Goal: Find specific page/section: Find specific page/section

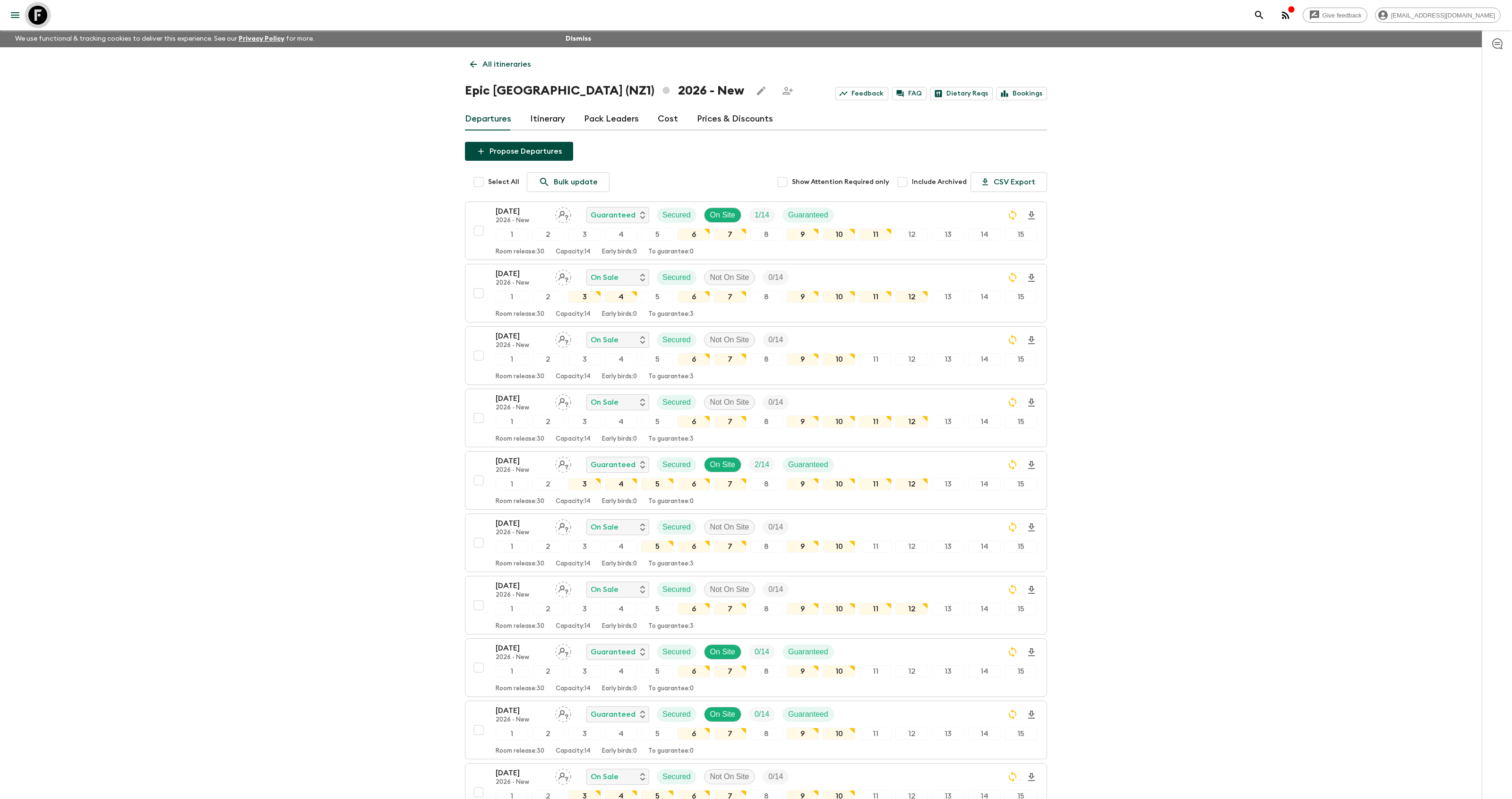
click at [42, 18] on icon at bounding box center [38, 15] width 19 height 19
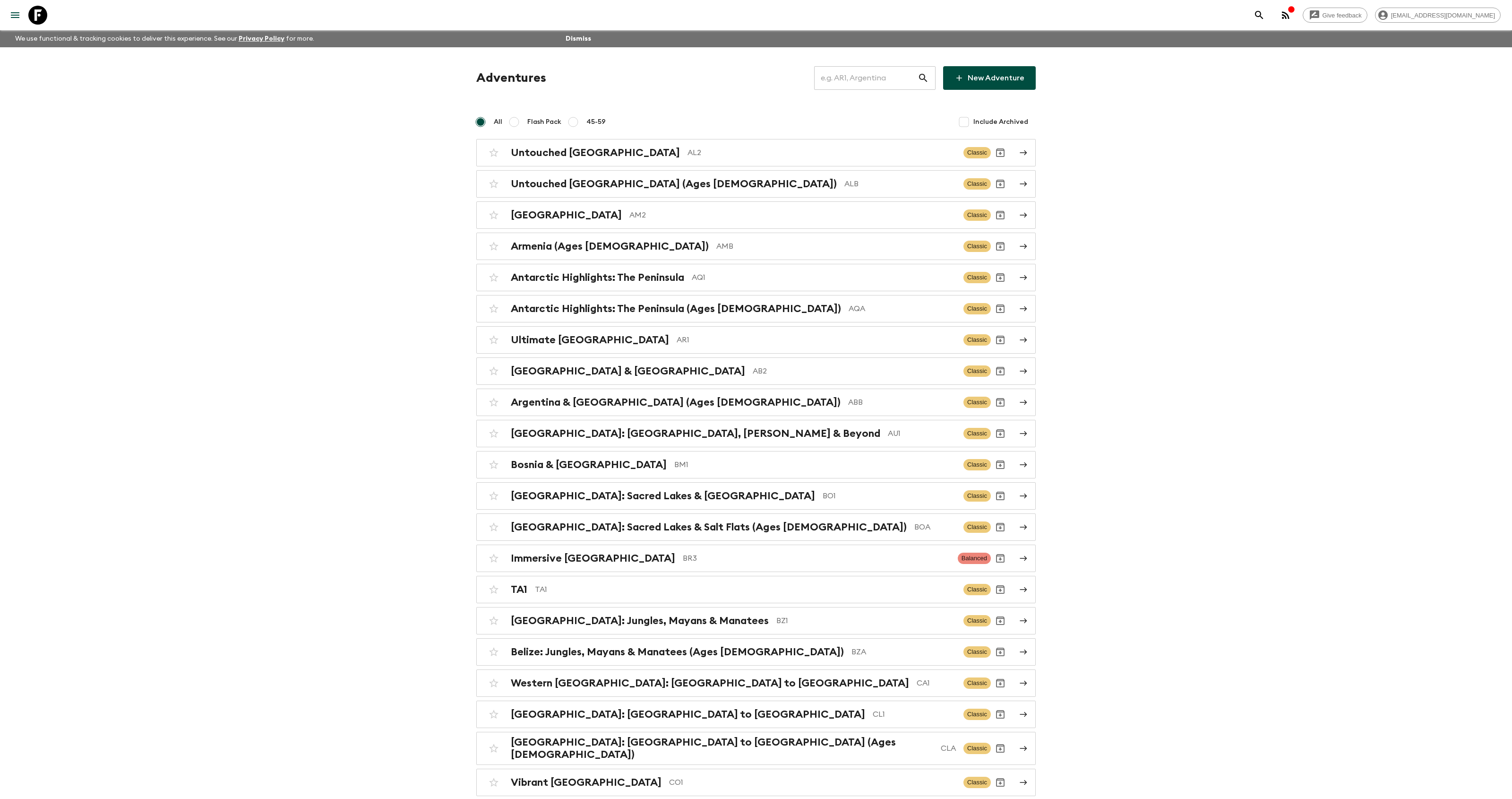
click at [863, 79] on input "text" at bounding box center [866, 78] width 104 height 26
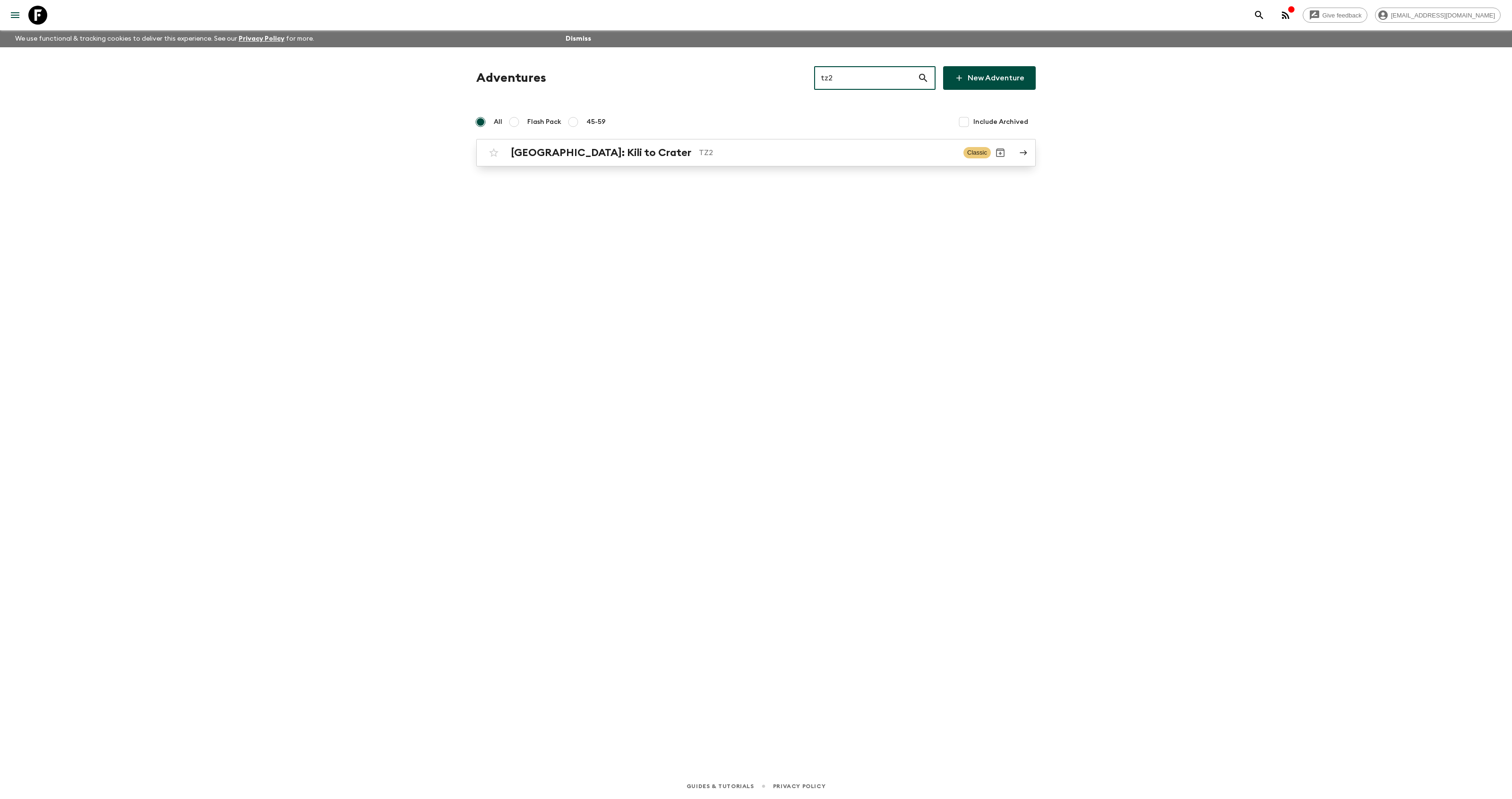
type input "tz2"
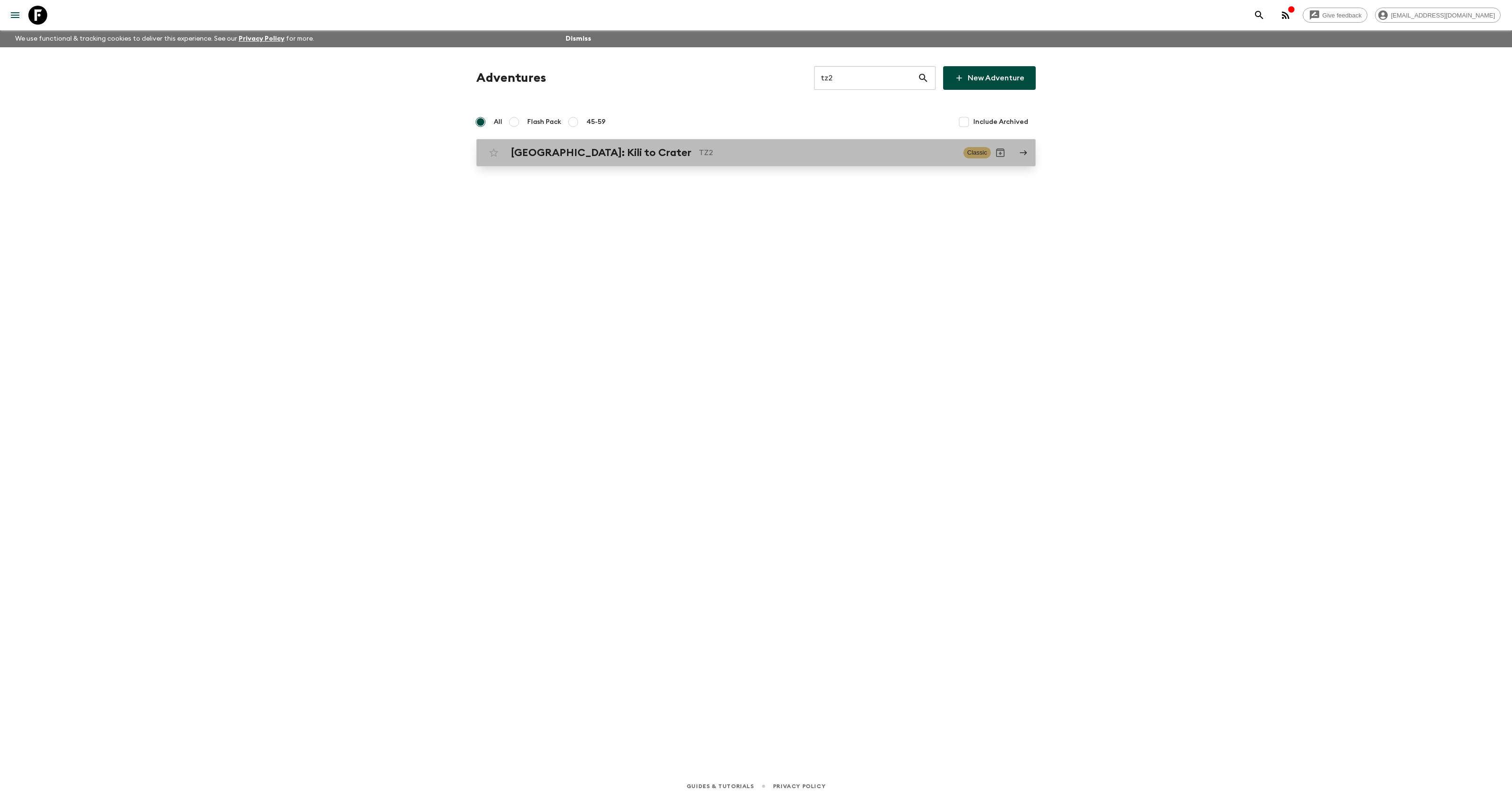
click at [641, 160] on div "[GEOGRAPHIC_DATA]: Kili to Crater TZ2 Classic" at bounding box center [737, 153] width 506 height 19
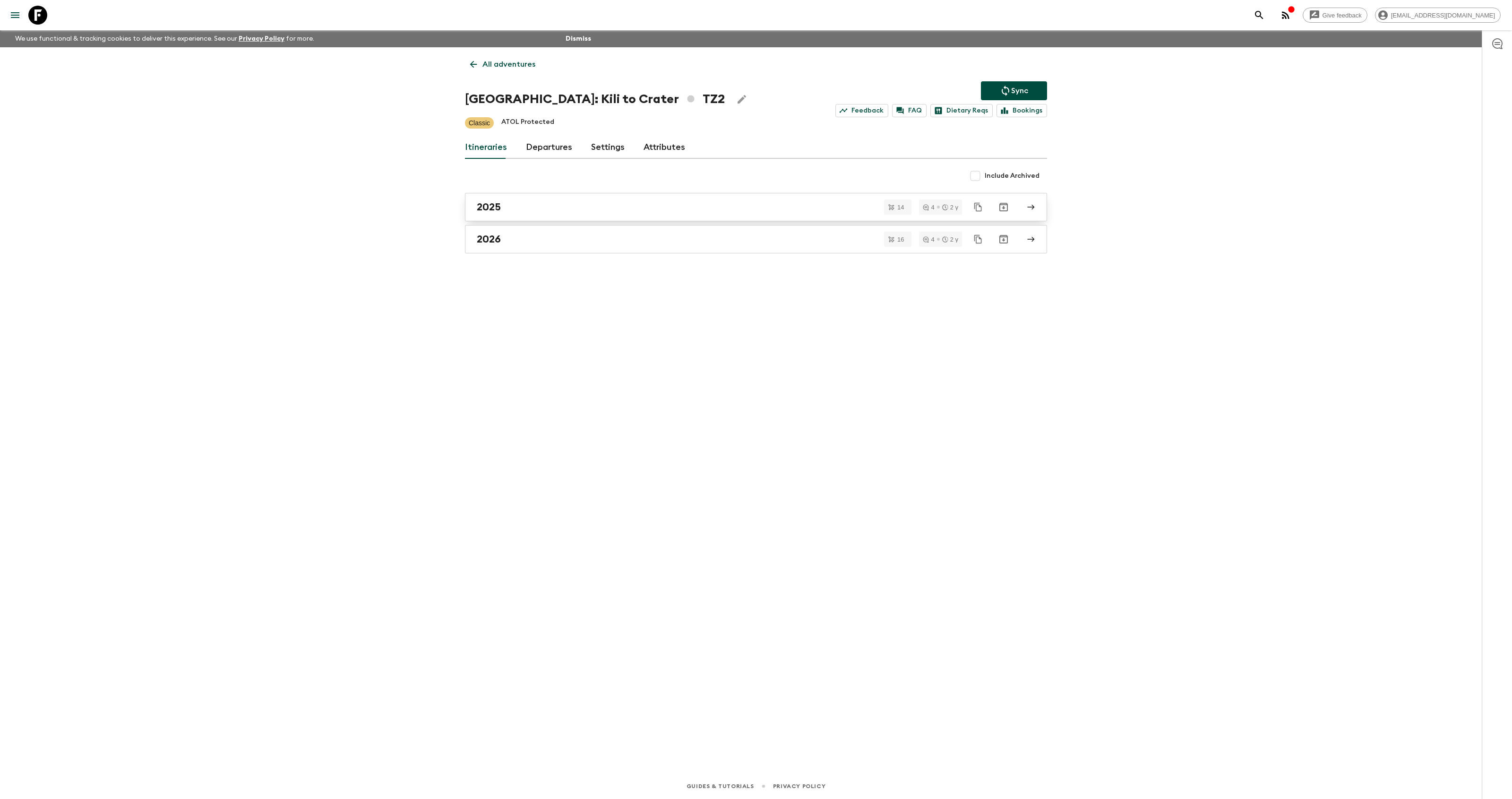
click at [556, 206] on div "2025" at bounding box center [747, 207] width 540 height 13
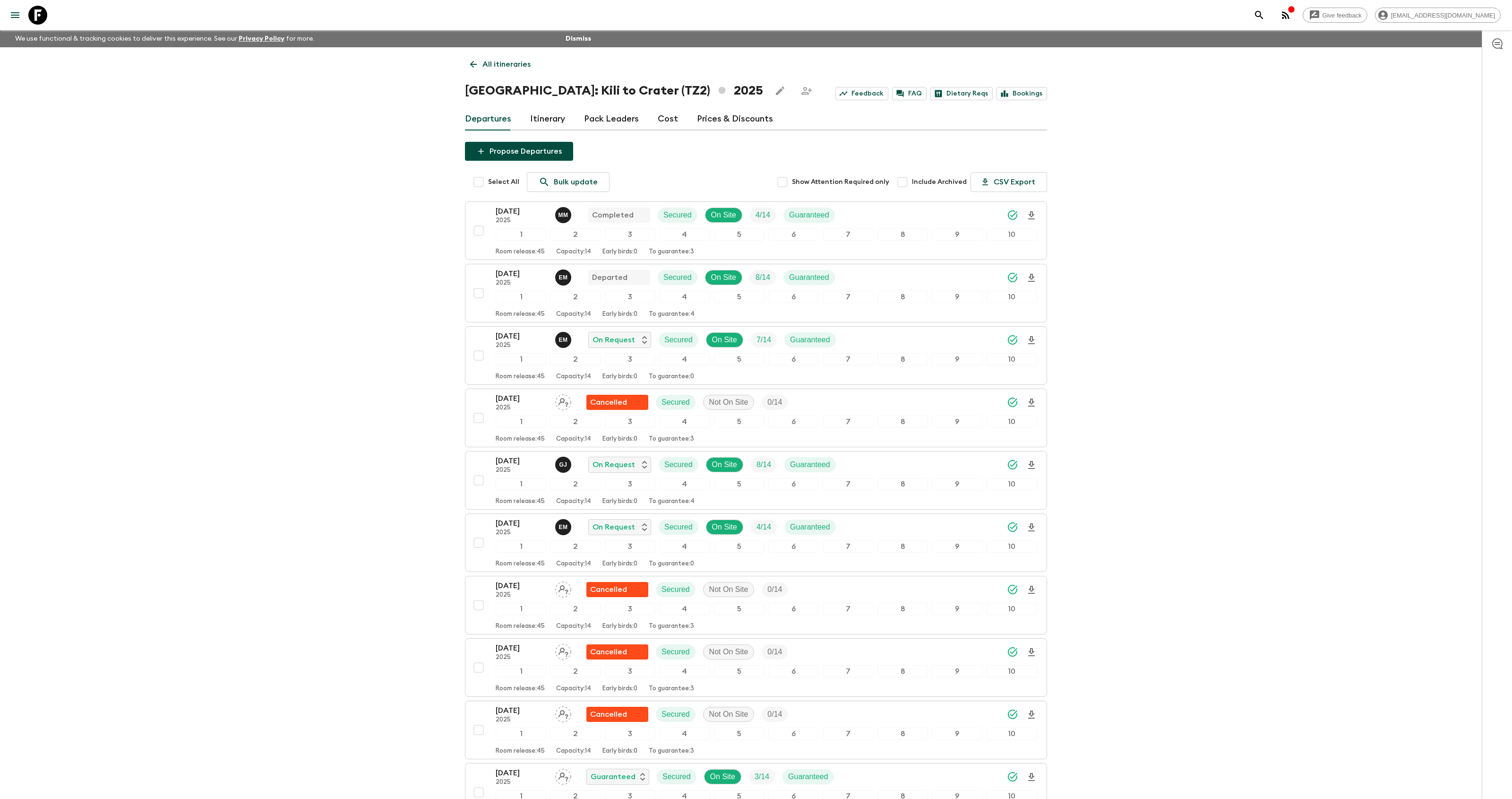
click at [615, 118] on link "Pack Leaders" at bounding box center [611, 119] width 55 height 23
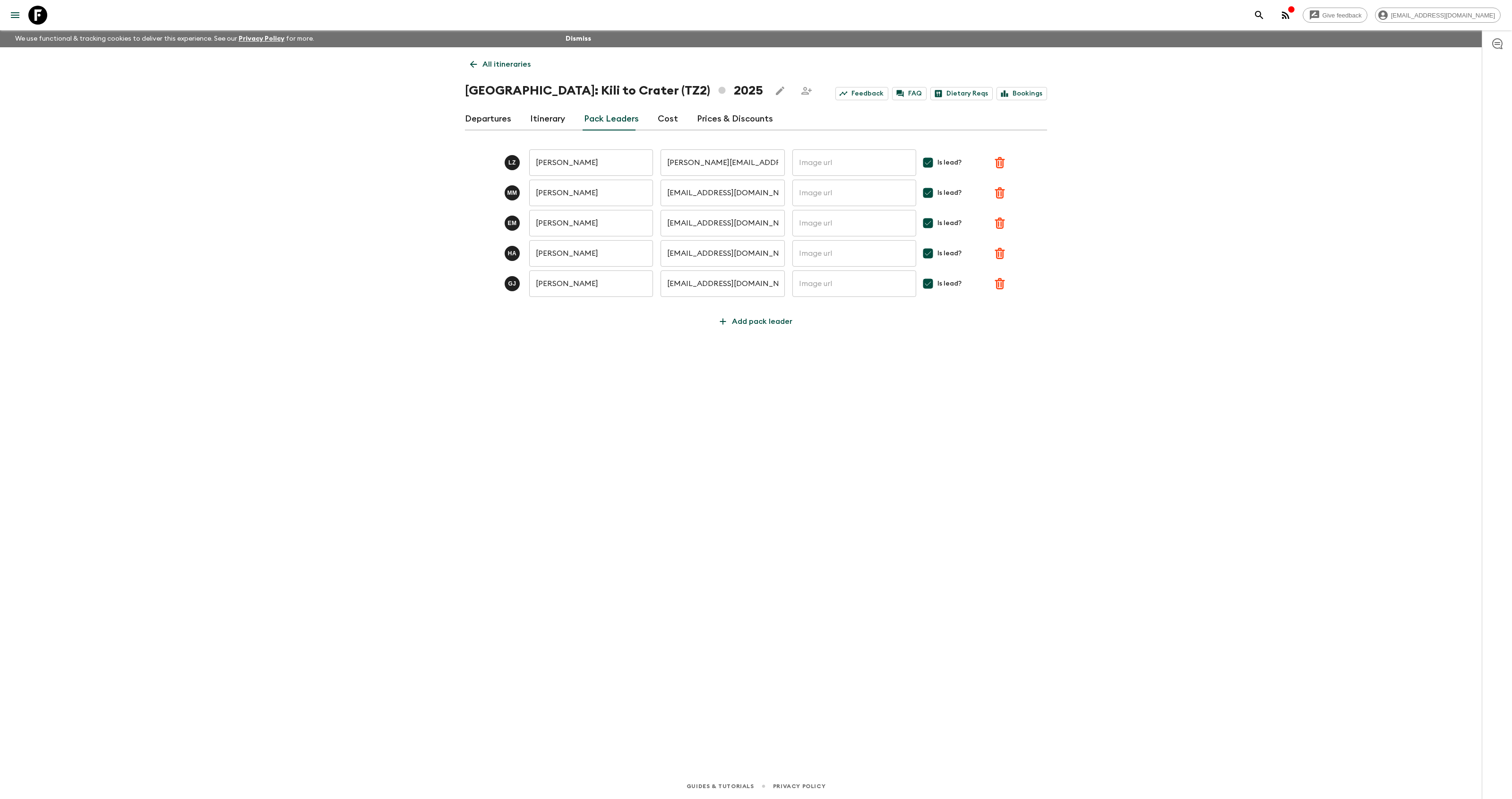
click at [496, 119] on link "Departures" at bounding box center [488, 119] width 46 height 23
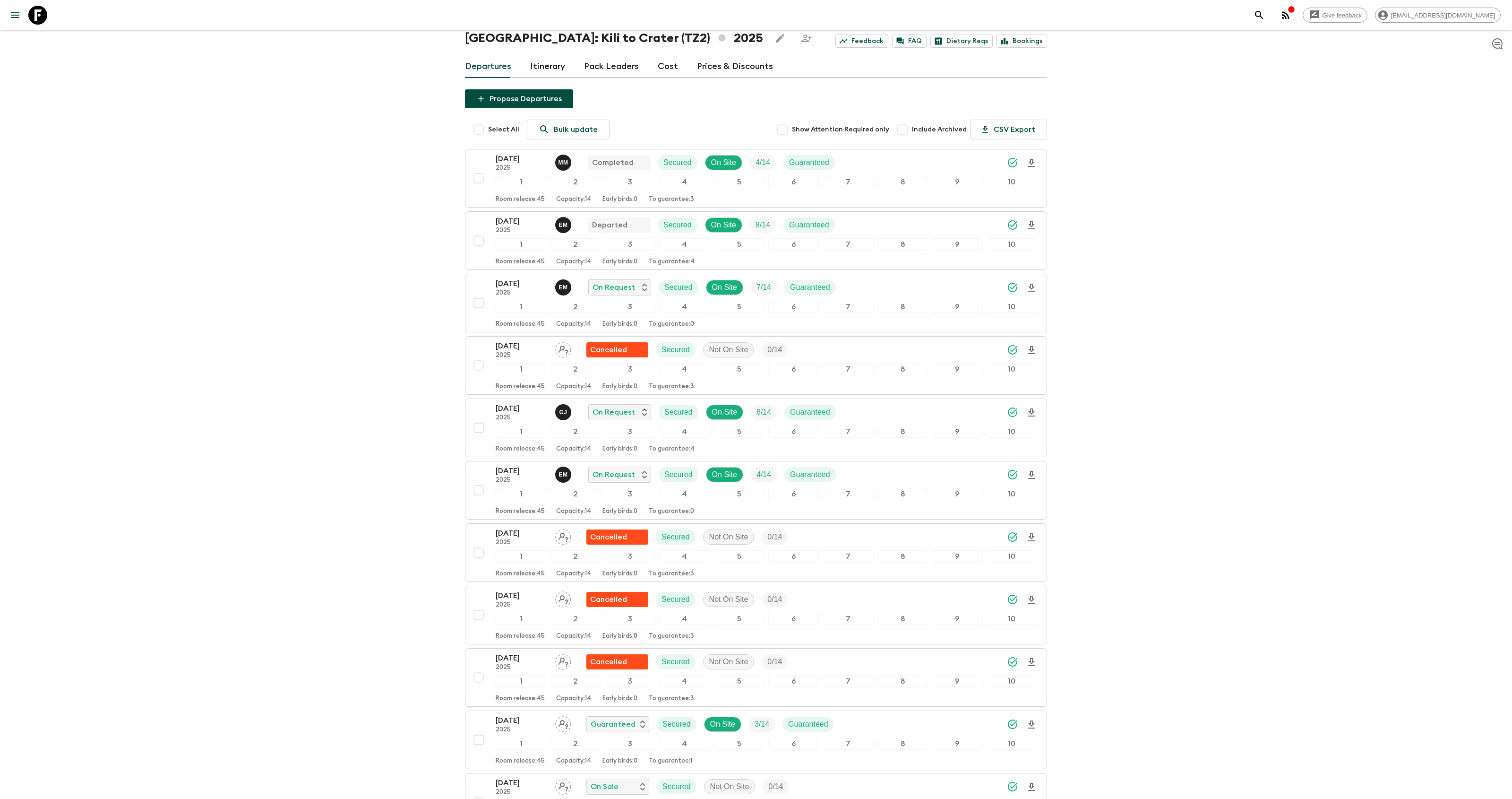
scroll to position [59, 0]
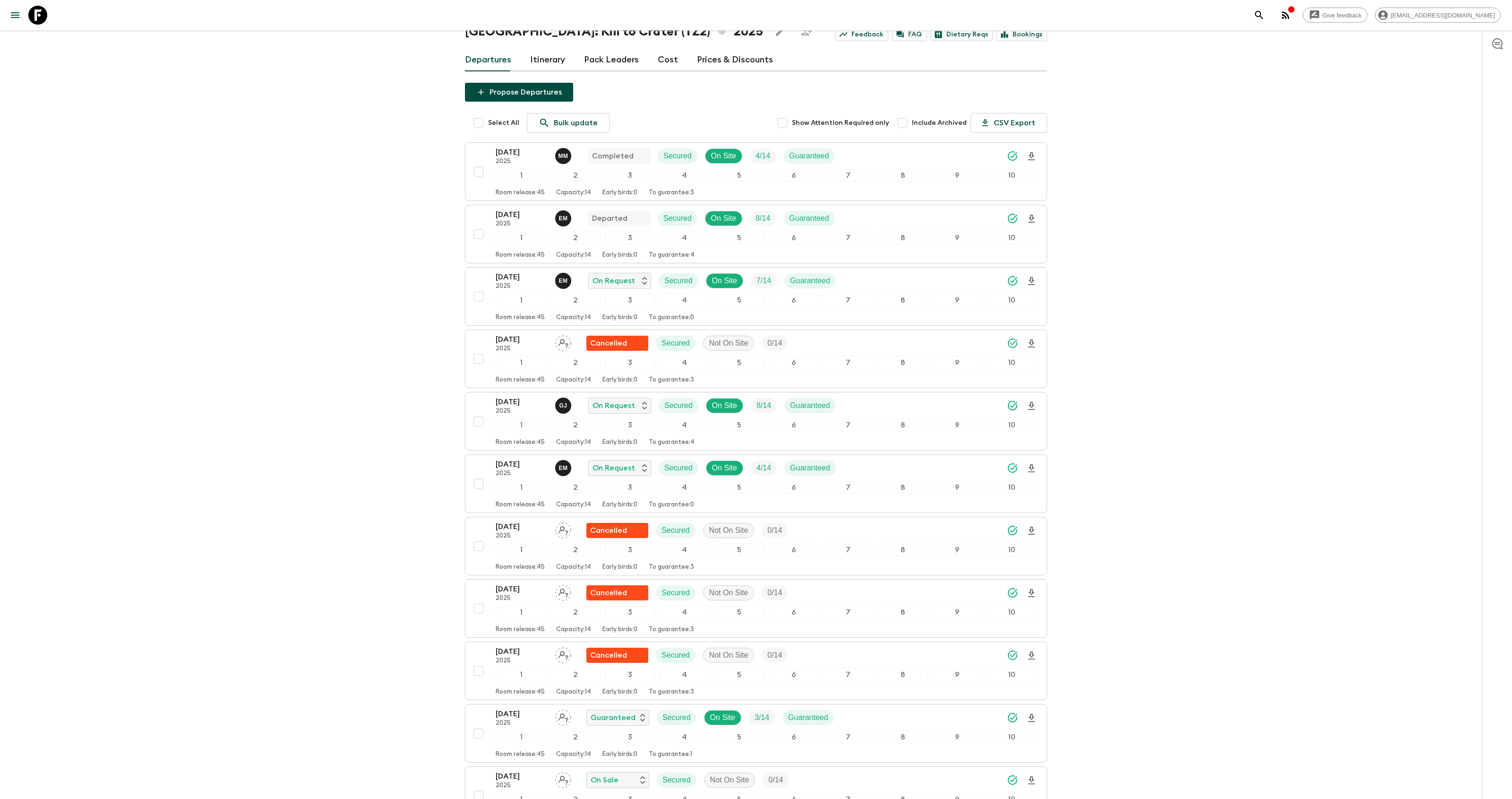
click at [614, 56] on link "Pack Leaders" at bounding box center [611, 60] width 55 height 23
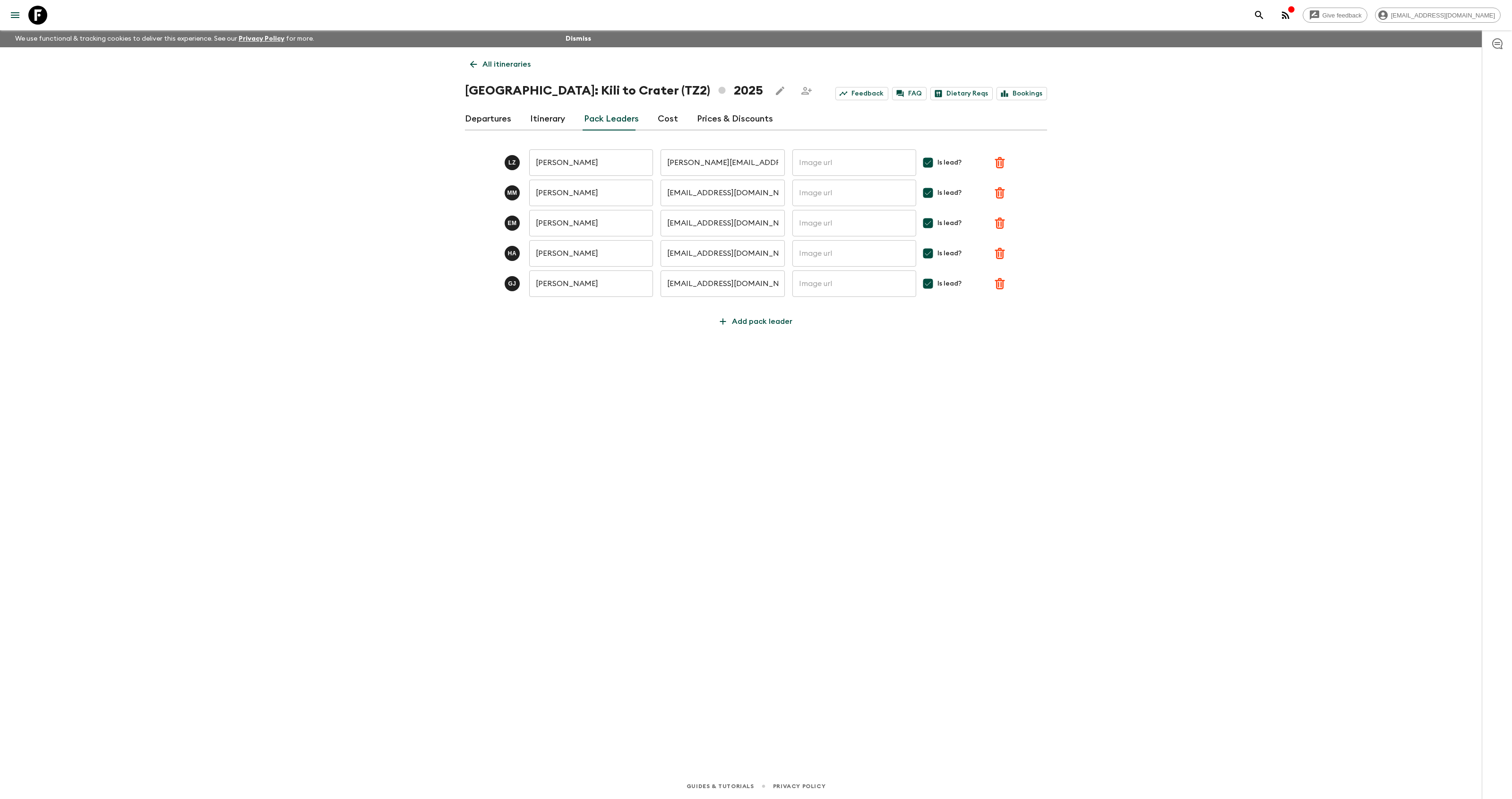
click at [477, 118] on link "Departures" at bounding box center [488, 119] width 46 height 23
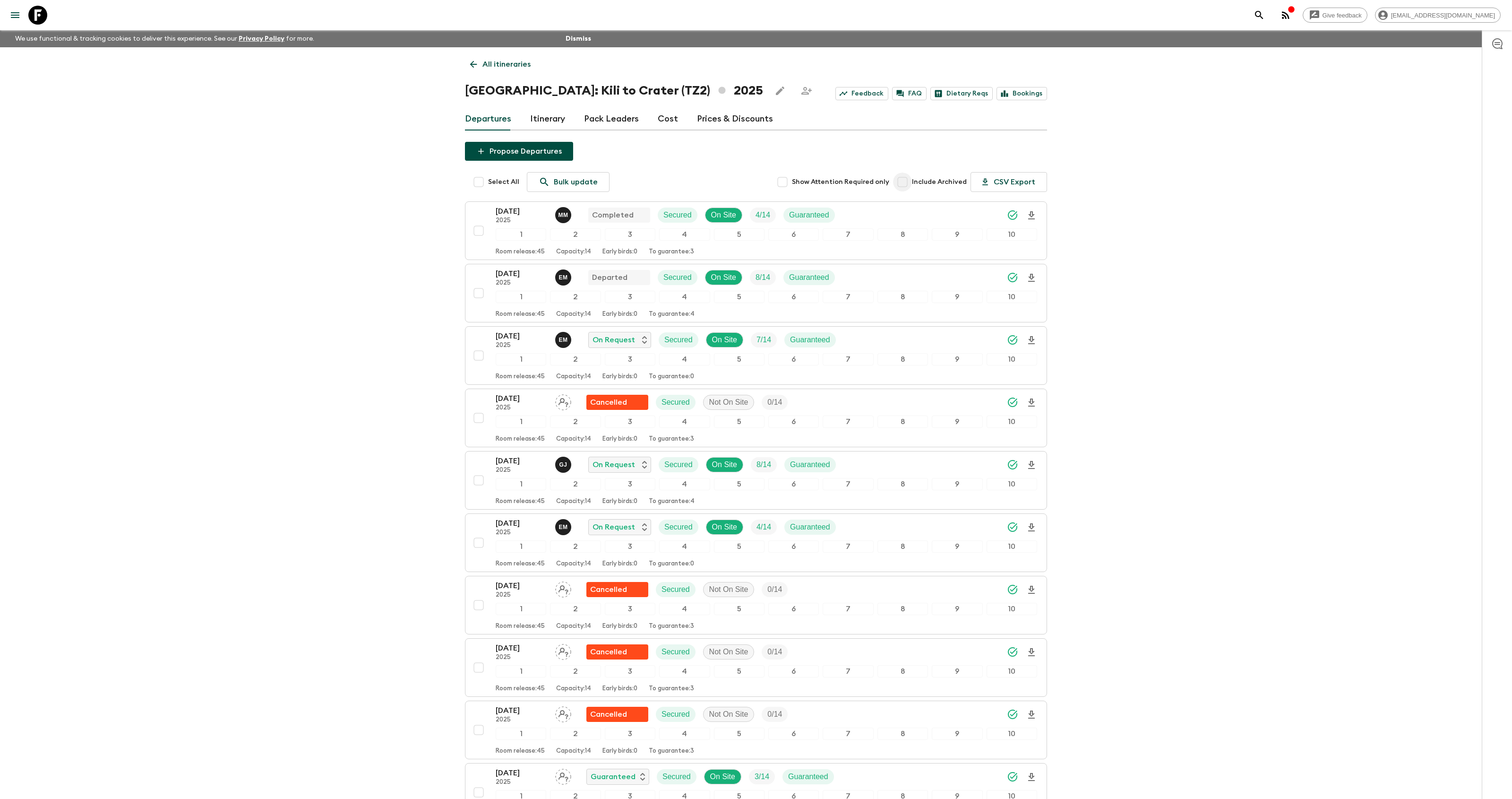
click at [911, 183] on input "Include Archived" at bounding box center [902, 182] width 19 height 19
checkbox input "true"
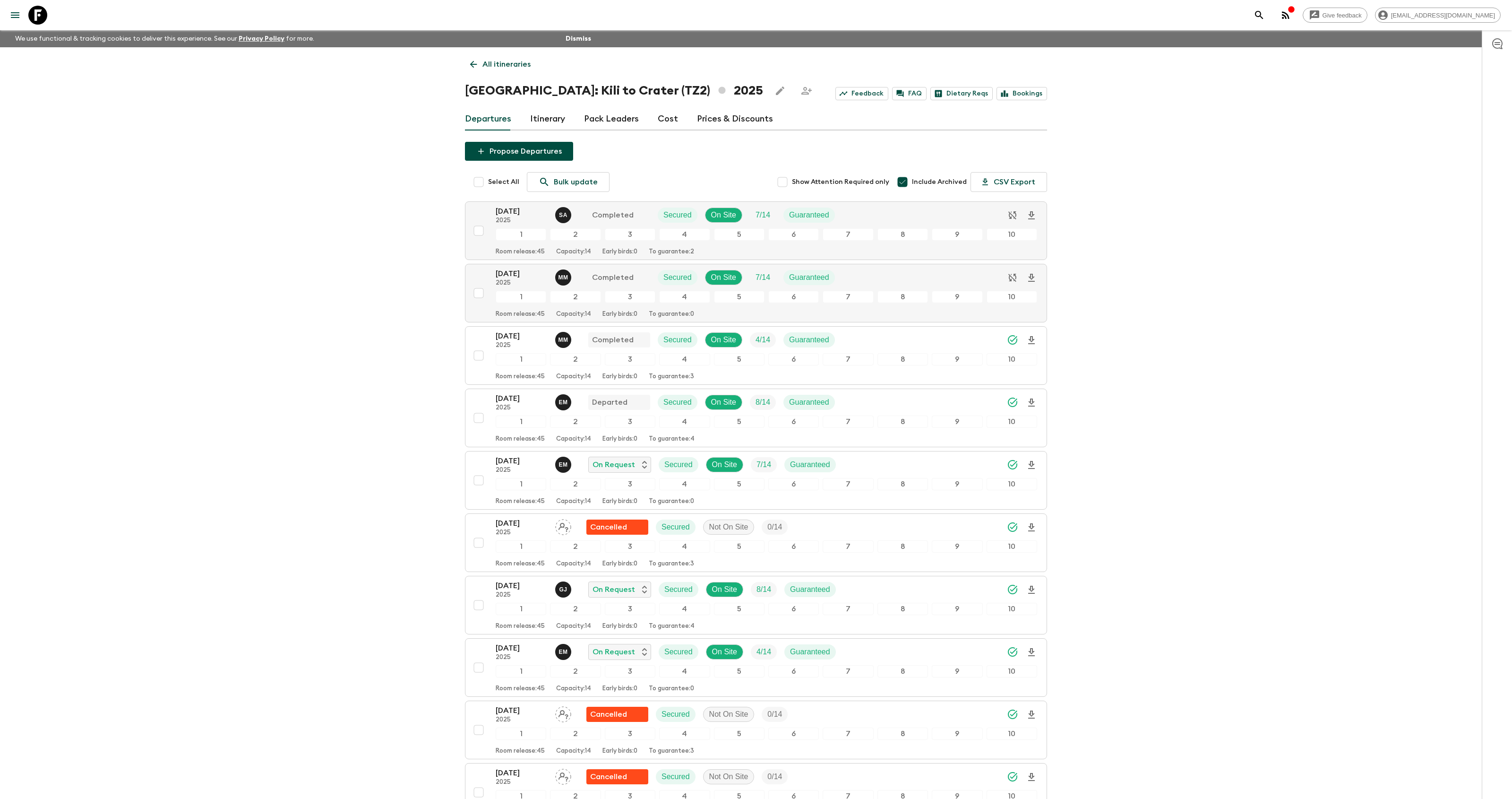
click at [612, 122] on link "Pack Leaders" at bounding box center [611, 119] width 55 height 23
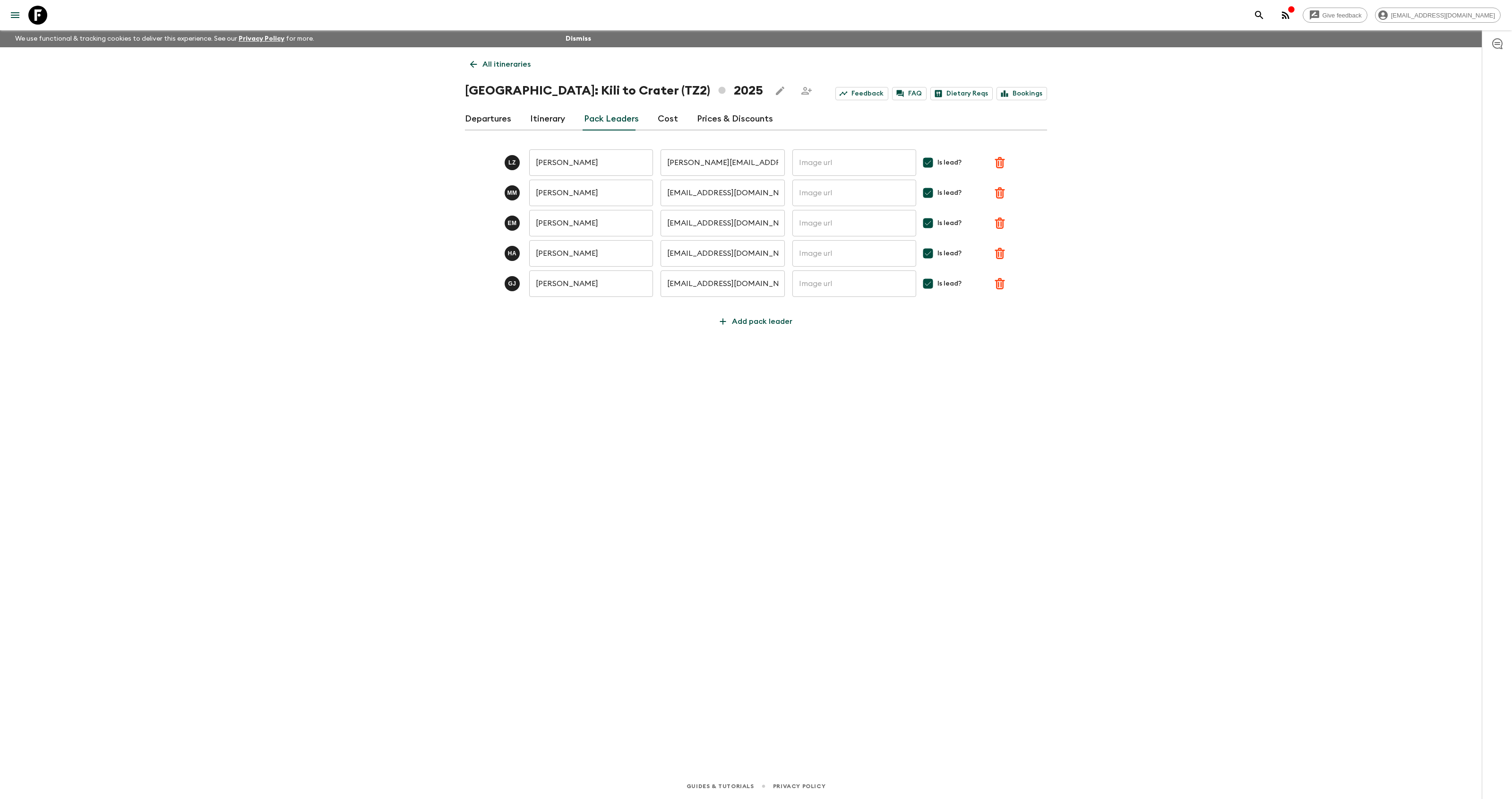
click at [492, 118] on link "Departures" at bounding box center [488, 119] width 46 height 23
